Goal: Information Seeking & Learning: Learn about a topic

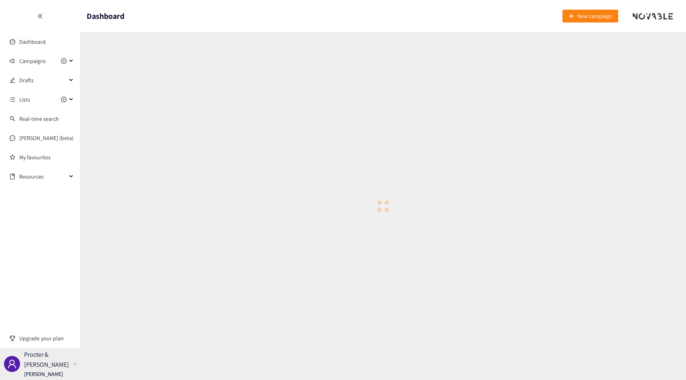
click at [44, 360] on p "Procter & [PERSON_NAME]" at bounding box center [47, 360] width 46 height 20
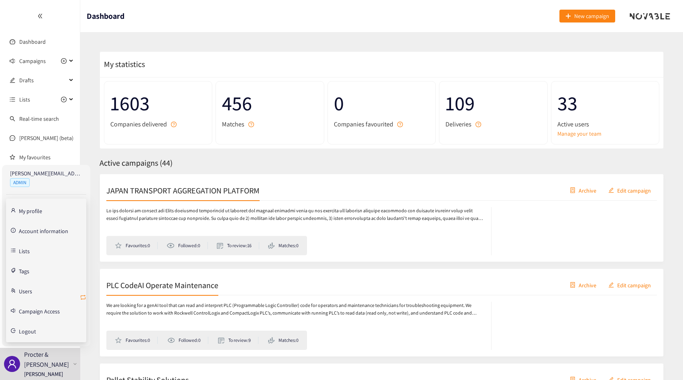
click at [85, 297] on icon "retweet" at bounding box center [83, 297] width 5 height 5
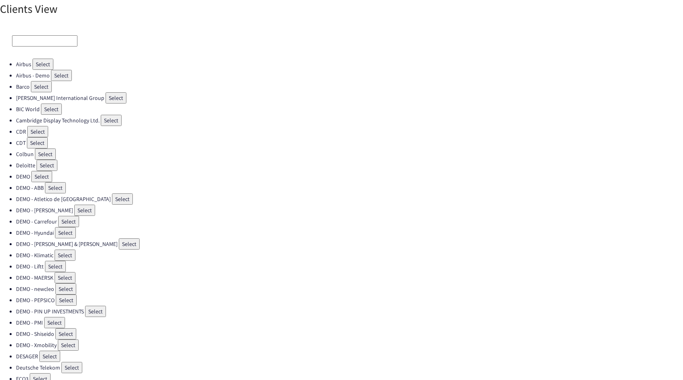
click at [35, 40] on input at bounding box center [44, 40] width 65 height 11
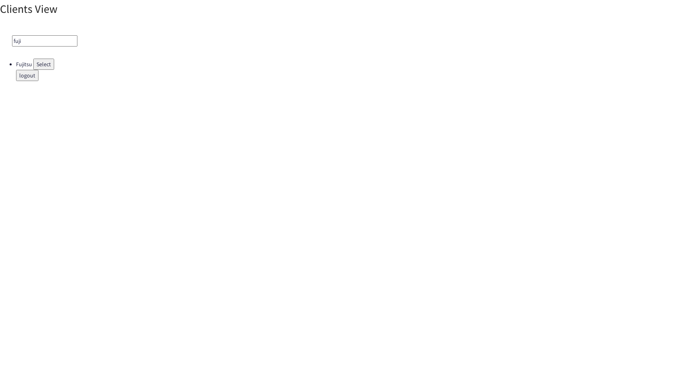
type input "fuji"
click at [41, 65] on button "Select" at bounding box center [43, 64] width 21 height 11
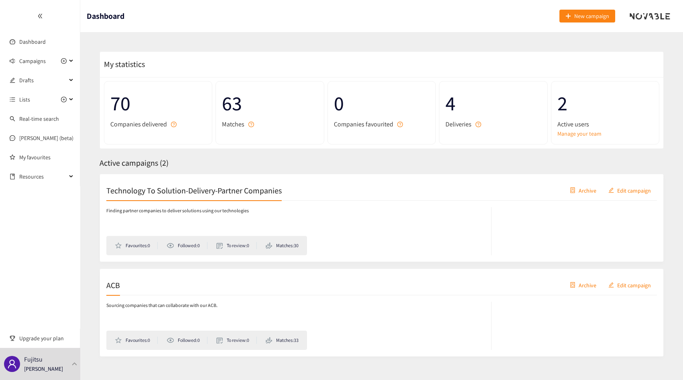
click at [166, 299] on div "Sourcing companies that can collaborate with our ACB. Favourites: 0 Followed: 0…" at bounding box center [381, 322] width 551 height 55
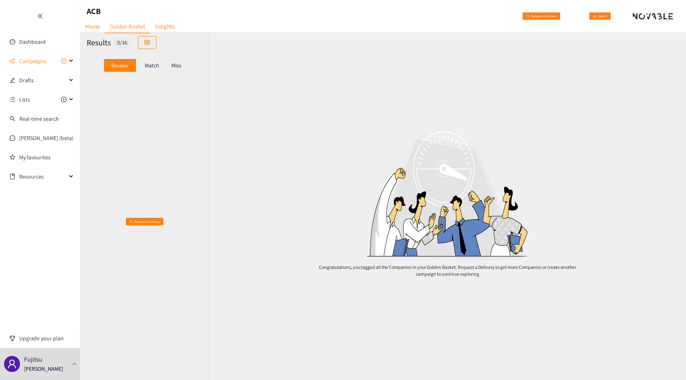
click at [150, 65] on p "Match" at bounding box center [152, 65] width 14 height 6
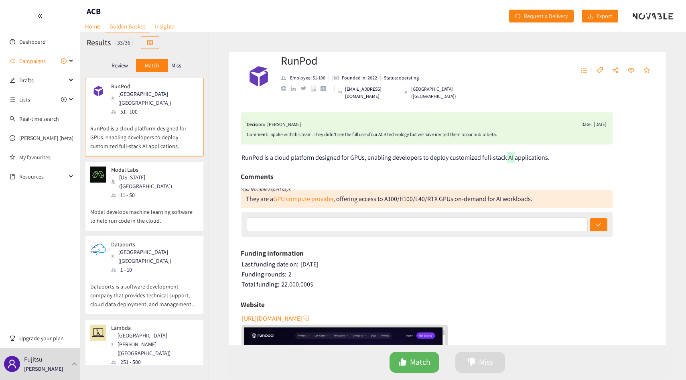
click at [165, 29] on link "Insights" at bounding box center [164, 26] width 29 height 12
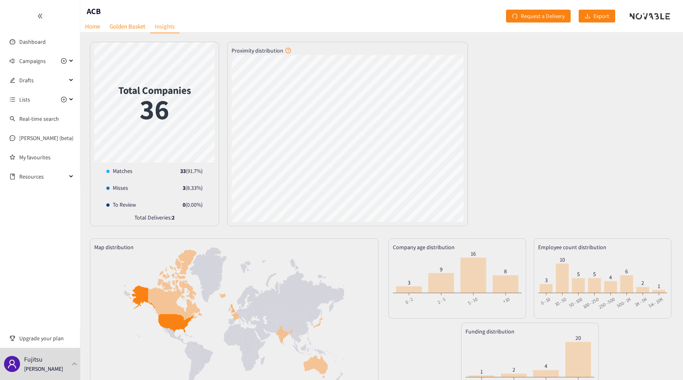
click at [224, 220] on div "Total Companies 36 Matches : 33 Matches 33 ( 91.7 %) Misses 3 ( 8.33 %) To Revi…" at bounding box center [382, 134] width 584 height 185
click at [116, 28] on link "Golden Basket" at bounding box center [127, 26] width 45 height 12
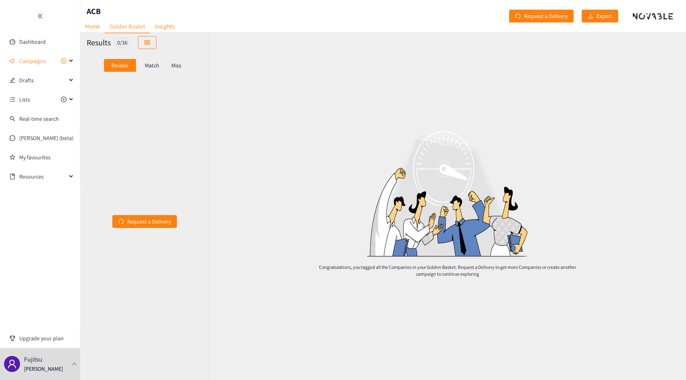
click at [173, 66] on p "Miss" at bounding box center [176, 65] width 10 height 6
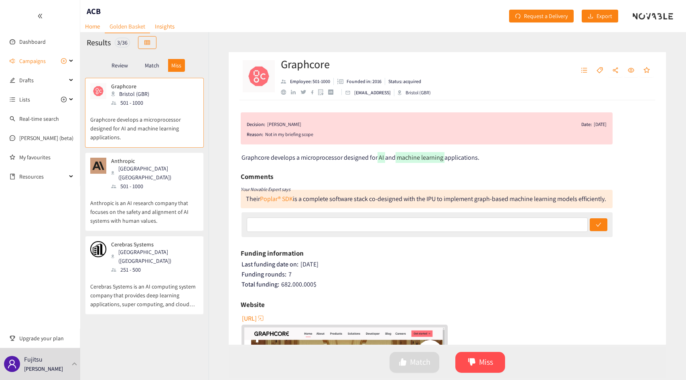
click at [182, 165] on div "Anthropic [GEOGRAPHIC_DATA] ([GEOGRAPHIC_DATA]) 501 - 1000" at bounding box center [144, 174] width 108 height 33
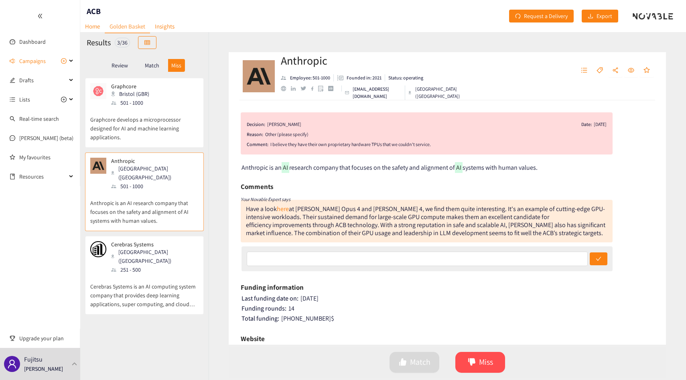
click at [174, 274] on p "Cerebras Systems is an AI computing system company that provides deep learning …" at bounding box center [144, 291] width 108 height 35
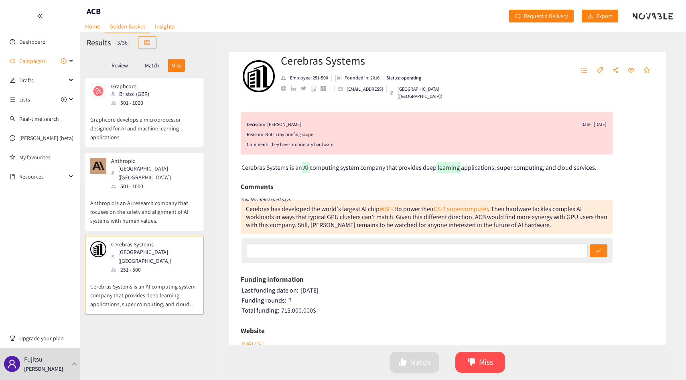
click at [136, 68] on div "Review" at bounding box center [120, 65] width 32 height 13
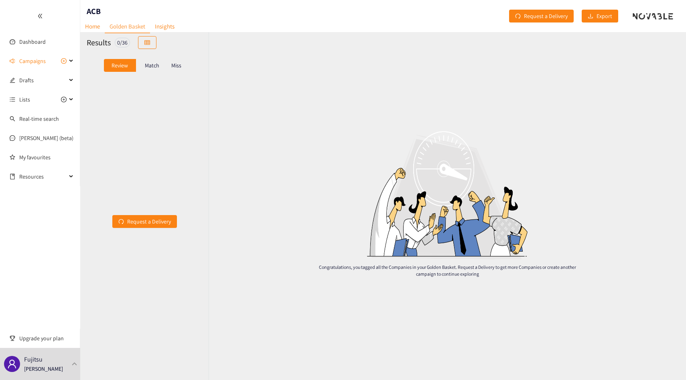
click at [143, 68] on div "Match" at bounding box center [152, 65] width 32 height 13
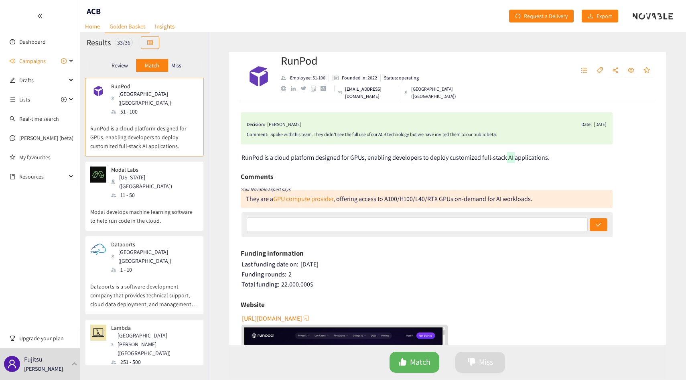
click at [152, 173] on div "[US_STATE] ([GEOGRAPHIC_DATA])" at bounding box center [154, 182] width 87 height 18
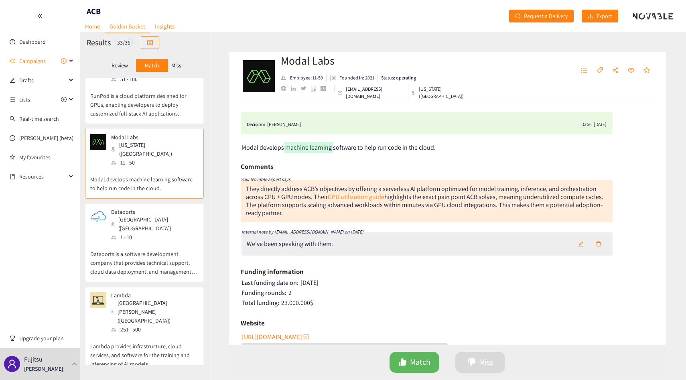
scroll to position [37, 0]
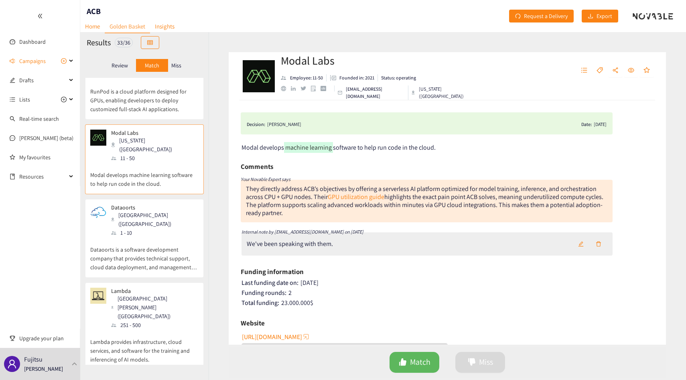
click at [152, 211] on div "[GEOGRAPHIC_DATA] ([GEOGRAPHIC_DATA])" at bounding box center [154, 220] width 87 height 18
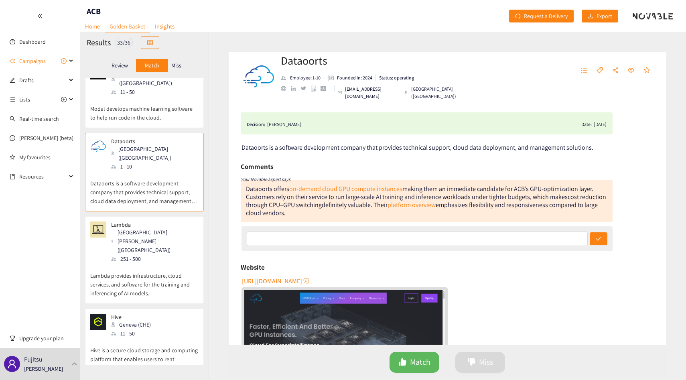
scroll to position [116, 0]
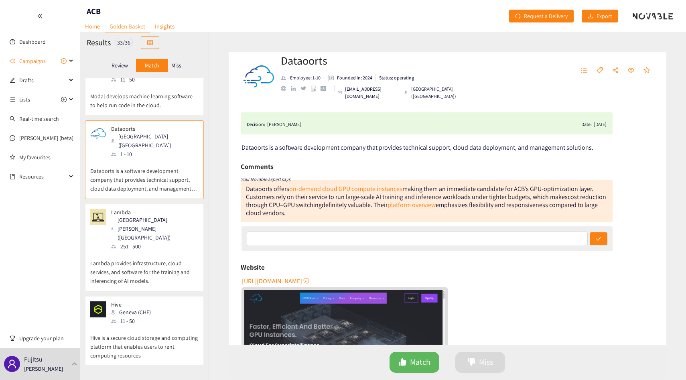
click at [152, 242] on div "251 - 500" at bounding box center [154, 246] width 87 height 9
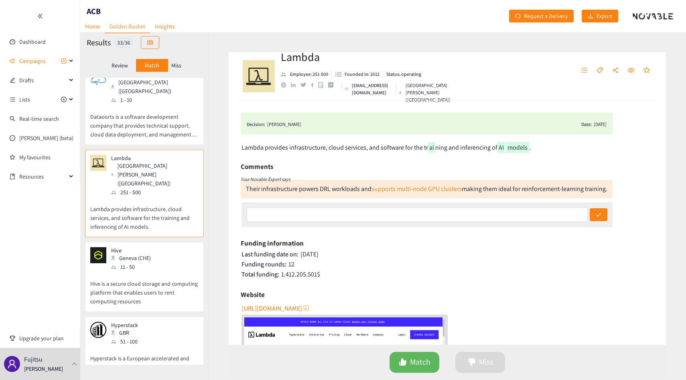
click at [152, 247] on div "Hive Geneva (CHE) 11 - 50" at bounding box center [144, 259] width 108 height 24
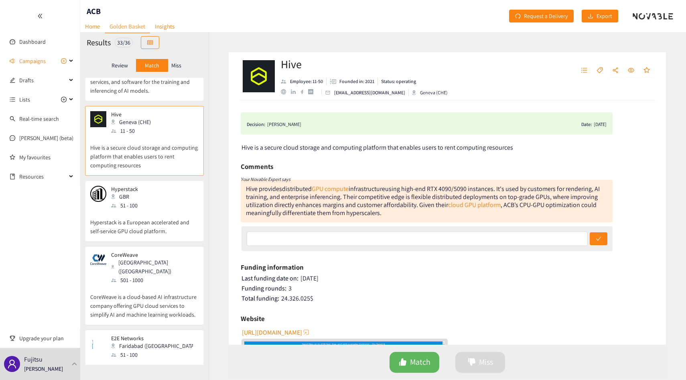
scroll to position [313, 0]
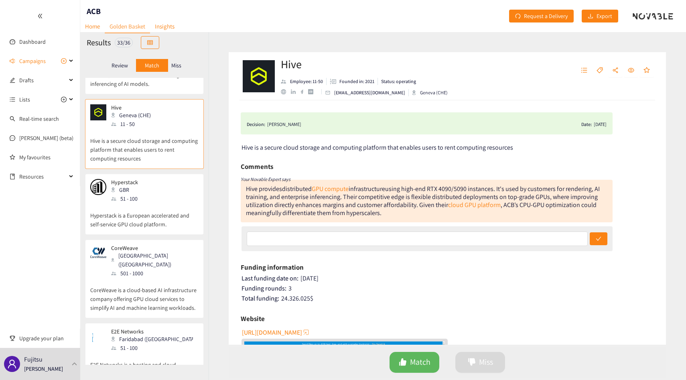
click at [152, 245] on p "CoreWeave" at bounding box center [152, 248] width 82 height 6
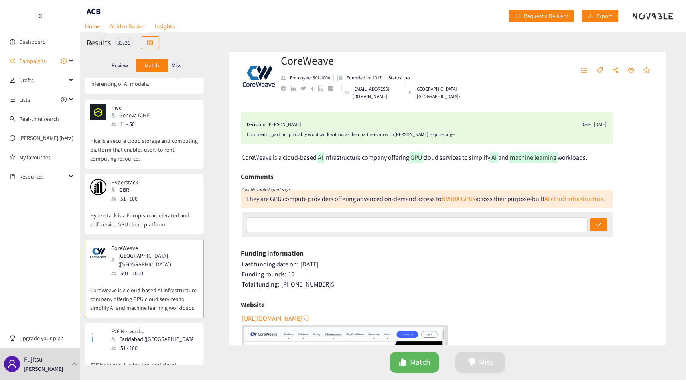
click at [155, 203] on p "Hyperstack is a European accelerated and self-service GPU cloud platform." at bounding box center [144, 216] width 108 height 26
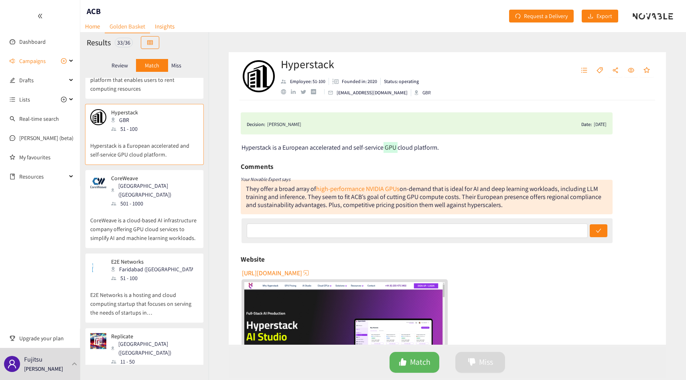
scroll to position [386, 0]
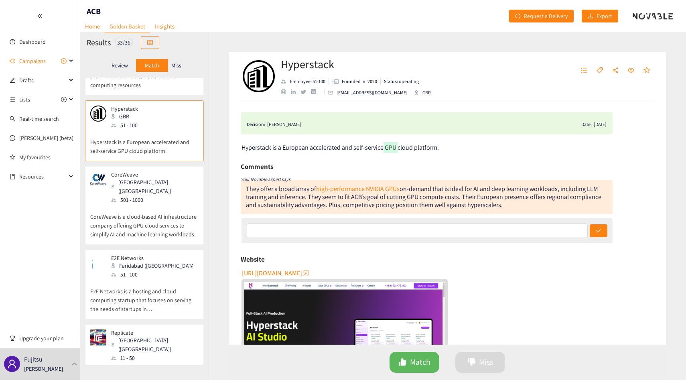
click at [146, 261] on div "Faridabad ([GEOGRAPHIC_DATA])" at bounding box center [154, 265] width 87 height 9
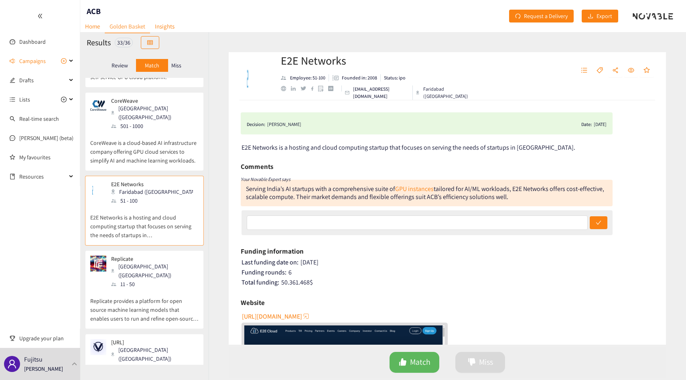
scroll to position [467, 0]
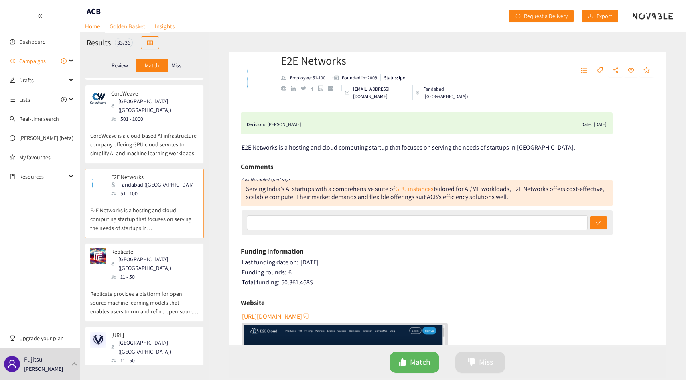
click at [146, 255] on div "[GEOGRAPHIC_DATA] ([GEOGRAPHIC_DATA])" at bounding box center [154, 264] width 87 height 18
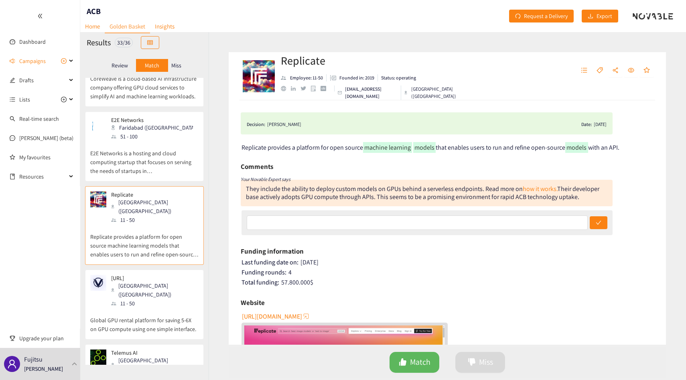
scroll to position [527, 0]
click at [146, 267] on div "[URL] [GEOGRAPHIC_DATA] ([GEOGRAPHIC_DATA]) 11 - 50 Global GPU rental platform …" at bounding box center [144, 302] width 119 height 70
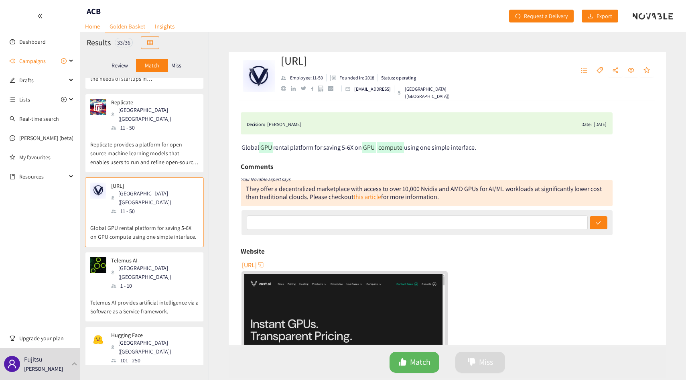
scroll to position [618, 0]
click at [155, 289] on p "Telemus AI provides artificial intelligence via a Software as a Service framewo…" at bounding box center [144, 302] width 108 height 26
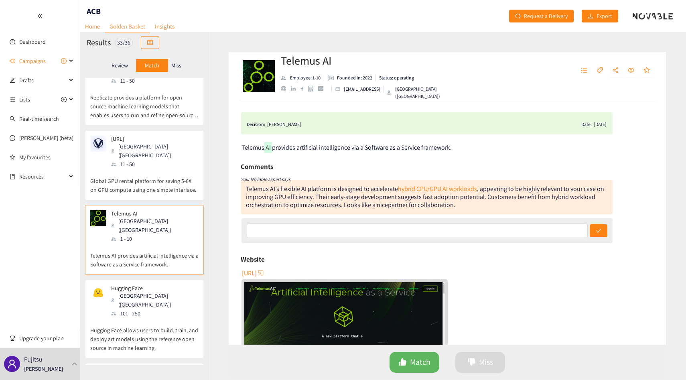
scroll to position [664, 0]
click at [155, 318] on p "Hugging Face allows users to build, train, and deploy art models using the refe…" at bounding box center [144, 335] width 108 height 35
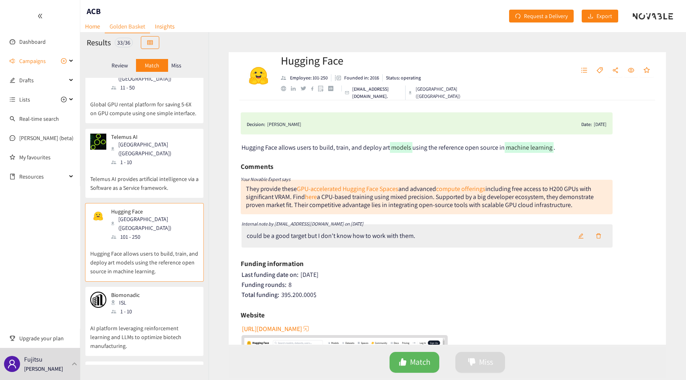
scroll to position [742, 0]
click at [155, 314] on p "AI platform leveraging reinforcement learning and LLMs to optimize biotech manu…" at bounding box center [144, 331] width 108 height 35
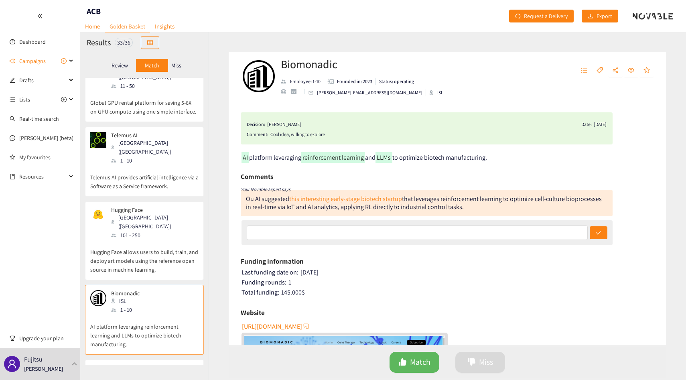
click at [286, 90] on div "website" at bounding box center [283, 91] width 5 height 5
